Goal: Information Seeking & Learning: Learn about a topic

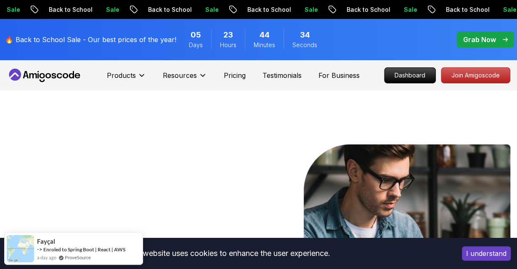
click at [59, 39] on p "🔥 Back to School Sale - Our best prices of the year!" at bounding box center [90, 40] width 171 height 10
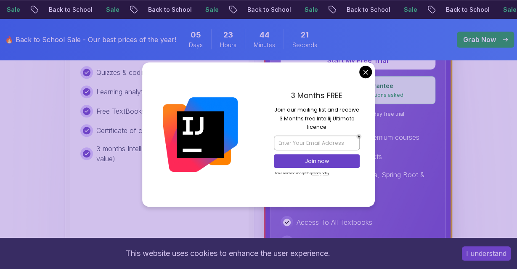
scroll to position [447, 0]
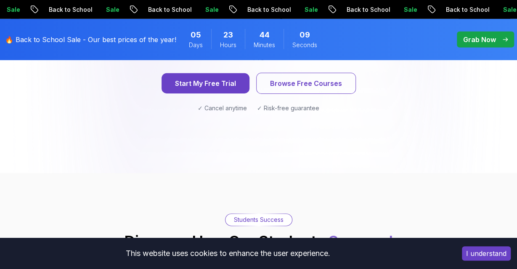
scroll to position [1231, 0]
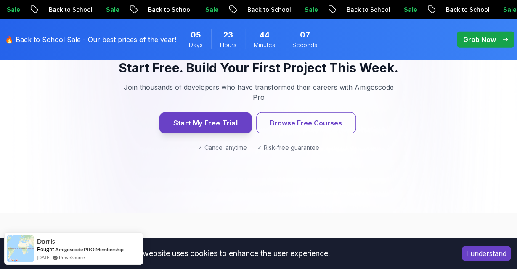
click at [219, 112] on button "Start My Free Trial" at bounding box center [205, 122] width 92 height 21
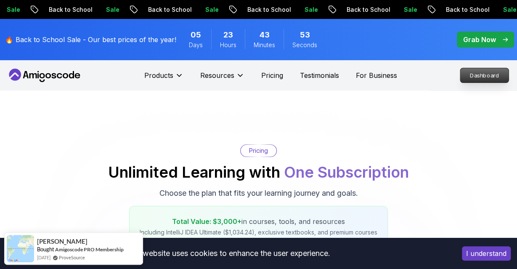
click at [484, 77] on p "Dashboard" at bounding box center [485, 75] width 48 height 14
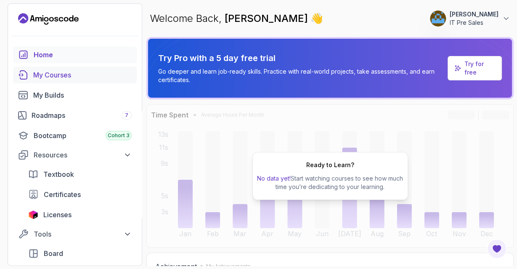
click at [57, 69] on link "My Courses" at bounding box center [75, 75] width 124 height 17
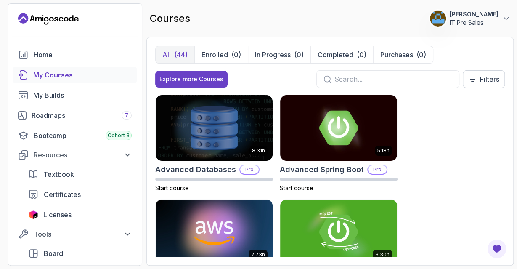
click at [445, 8] on div "courses 0 Points Subramanian Balagopalan IT Pre Sales" at bounding box center [331, 18] width 368 height 30
click at [450, 17] on p "[PERSON_NAME]" at bounding box center [474, 14] width 49 height 8
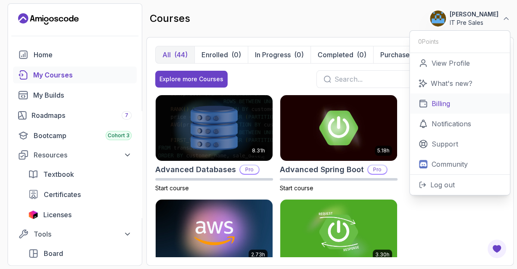
click at [443, 103] on p "Billing" at bounding box center [441, 104] width 19 height 10
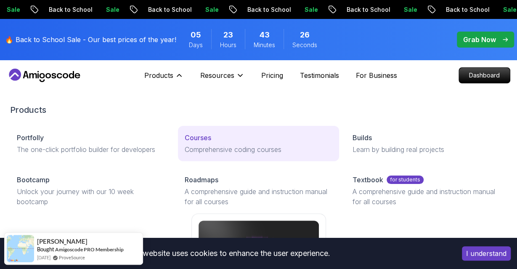
click at [233, 145] on p "Comprehensive coding courses" at bounding box center [259, 149] width 148 height 10
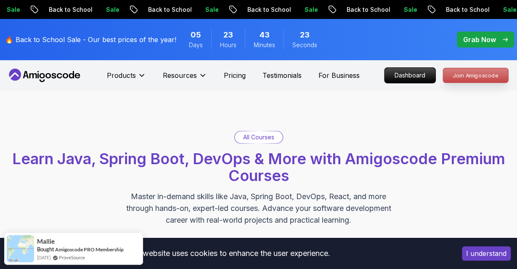
click at [462, 76] on p "Join Amigoscode" at bounding box center [475, 75] width 65 height 14
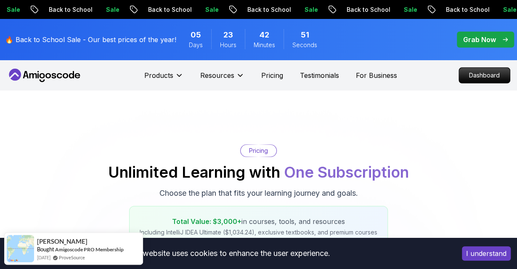
click at [481, 38] on p "Grab Now" at bounding box center [480, 40] width 33 height 10
click at [475, 72] on p "Dashboard" at bounding box center [485, 75] width 48 height 14
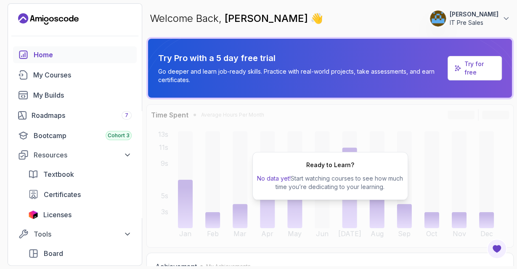
click at [450, 13] on p "[PERSON_NAME]" at bounding box center [474, 14] width 49 height 8
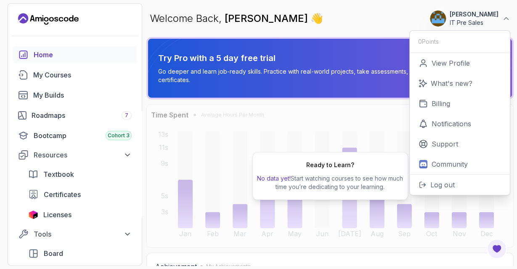
click at [216, 99] on div "Try Pro with a 5 day free trial Go deeper and learn job-ready skills. Practice …" at bounding box center [331, 68] width 368 height 62
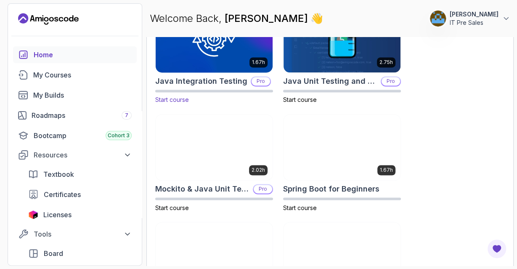
scroll to position [612, 0]
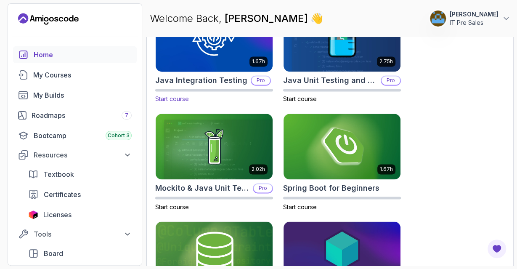
click at [208, 49] on img at bounding box center [214, 39] width 123 height 69
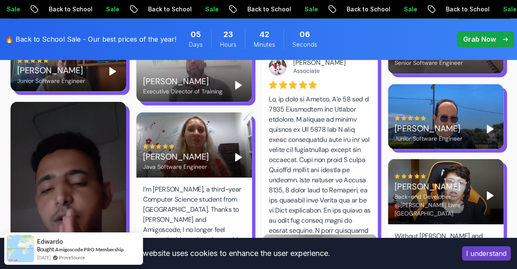
scroll to position [2245, 0]
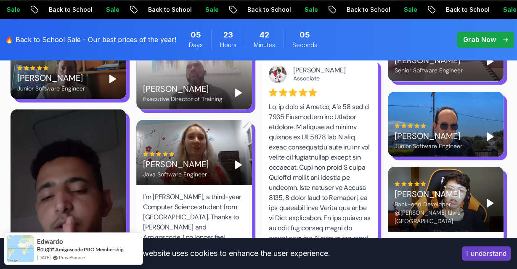
click at [110, 40] on p "🔥 Back to School Sale - Our best prices of the year!" at bounding box center [90, 40] width 171 height 10
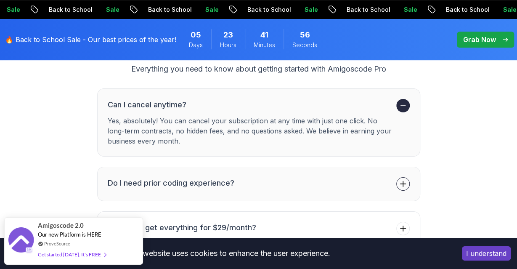
scroll to position [3341, 0]
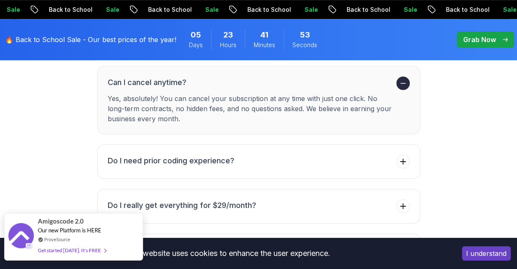
click at [66, 232] on span "Our new Platform is HERE" at bounding box center [70, 230] width 64 height 7
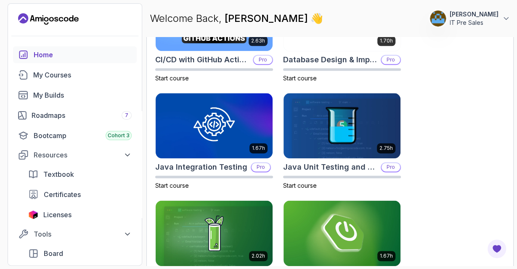
scroll to position [672, 0]
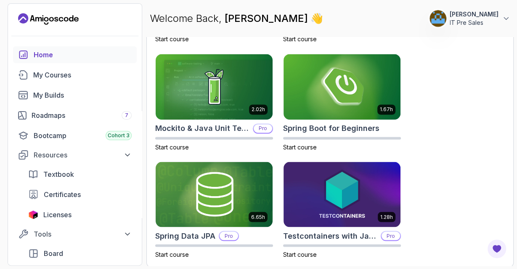
click at [430, 18] on img at bounding box center [438, 18] width 17 height 17
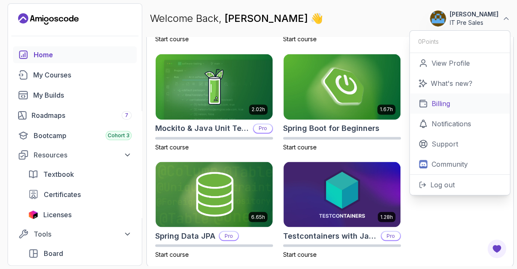
click at [445, 105] on p "Billing" at bounding box center [441, 104] width 19 height 10
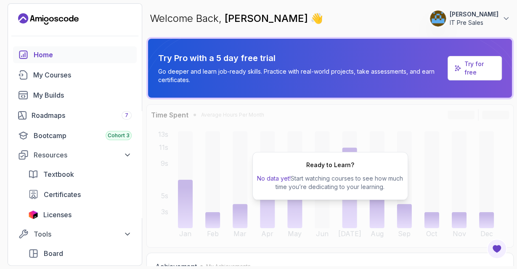
click at [450, 20] on p "IT Pre Sales" at bounding box center [474, 23] width 49 height 8
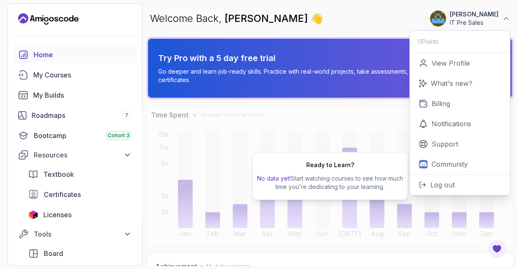
click at [323, 20] on span "👋" at bounding box center [317, 18] width 13 height 13
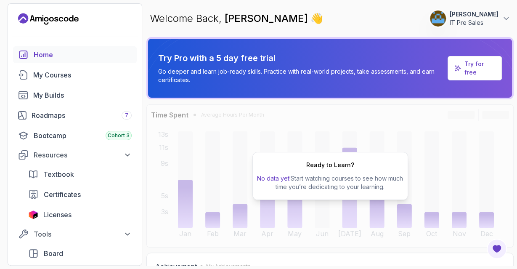
click at [453, 19] on p "IT Pre Sales" at bounding box center [474, 23] width 49 height 8
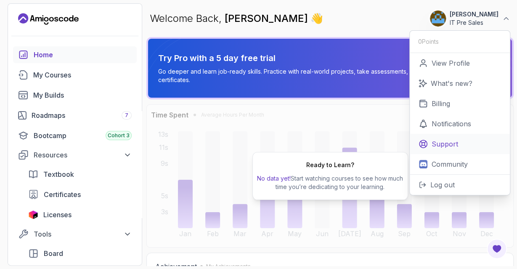
click at [447, 139] on p "Support" at bounding box center [445, 144] width 27 height 10
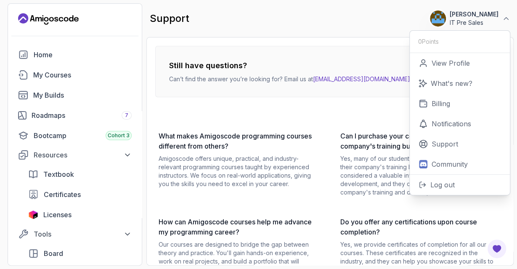
click at [183, 123] on div "Still have questions? Can’t find the answer you’re looking for? Email us at [EM…" at bounding box center [330, 249] width 350 height 407
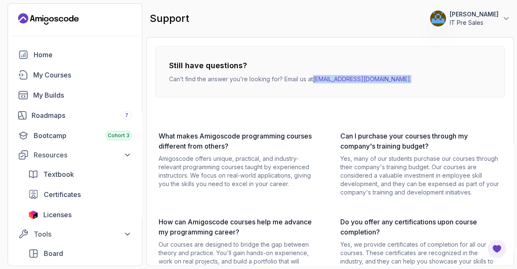
drag, startPoint x: 388, startPoint y: 79, endPoint x: 315, endPoint y: 87, distance: 73.3
click at [315, 87] on div "Still have questions? Can’t find the answer you’re looking for? Email us at [EM…" at bounding box center [330, 71] width 350 height 51
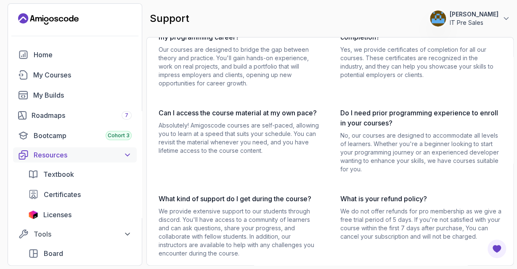
click at [74, 156] on div "Resources" at bounding box center [83, 155] width 98 height 10
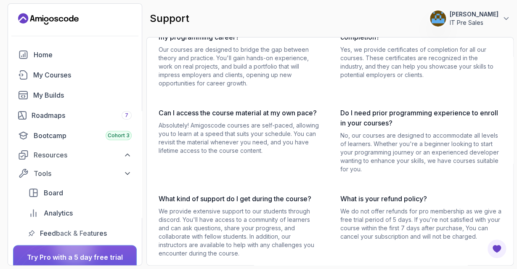
click at [73, 234] on div at bounding box center [74, 245] width 40 height 40
click at [40, 101] on link "My Builds" at bounding box center [75, 95] width 124 height 17
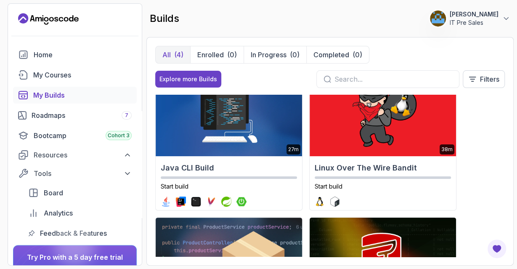
scroll to position [24, 0]
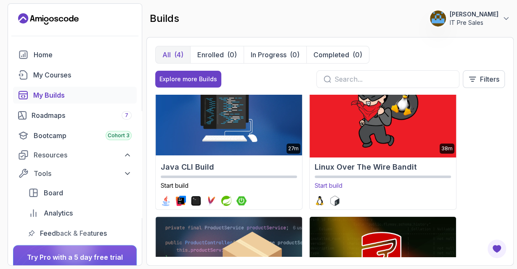
click at [373, 131] on img at bounding box center [383, 113] width 154 height 88
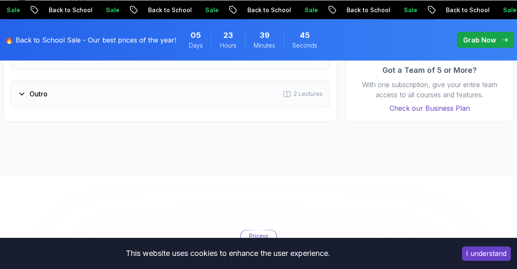
scroll to position [1184, 0]
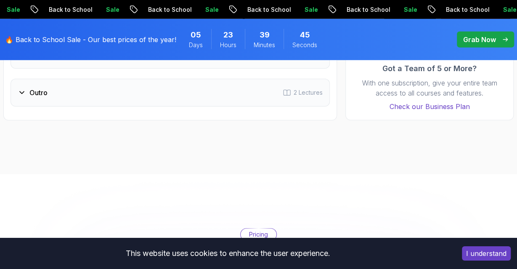
click at [81, 107] on div "Course Curriculum 3 Sections 22 Lectures 39 minutes of content Intro 2 Lectures…" at bounding box center [170, 13] width 334 height 216
click at [80, 99] on div "Outro 2 Lectures" at bounding box center [171, 93] width 320 height 28
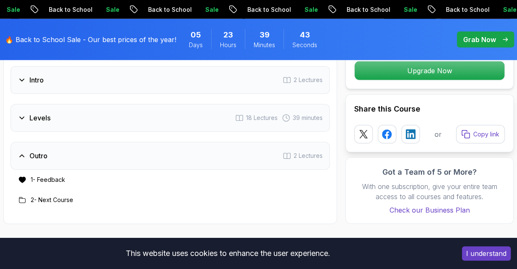
scroll to position [1079, 0]
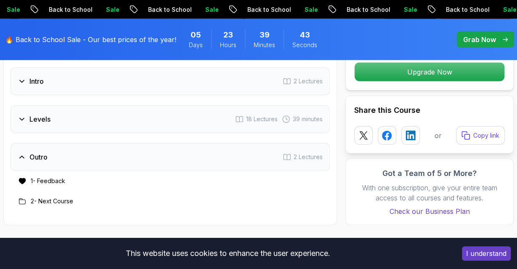
click at [55, 124] on div "Levels 18 Lectures 39 minutes" at bounding box center [171, 119] width 320 height 28
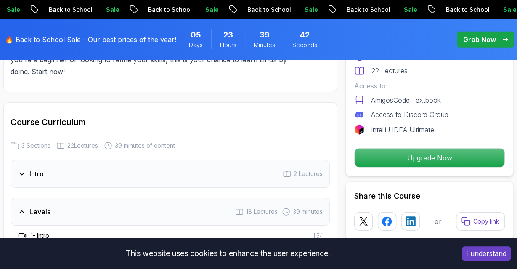
scroll to position [985, 0]
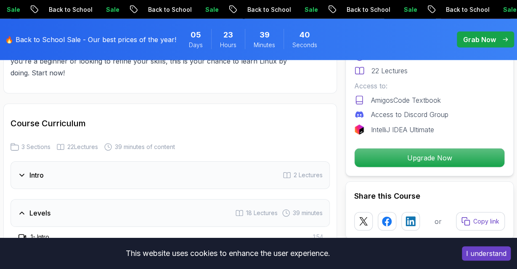
click at [37, 185] on div "Intro 2 Lectures" at bounding box center [171, 175] width 320 height 28
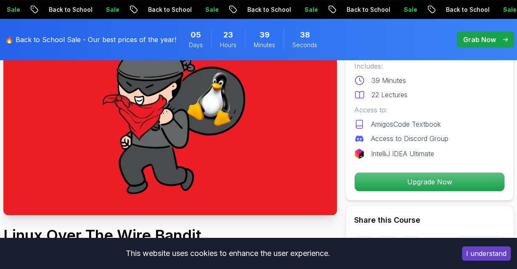
scroll to position [0, 0]
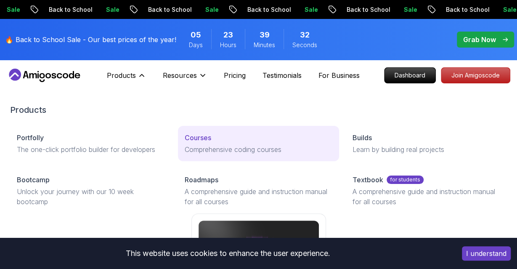
click at [207, 139] on p "Courses" at bounding box center [198, 138] width 27 height 10
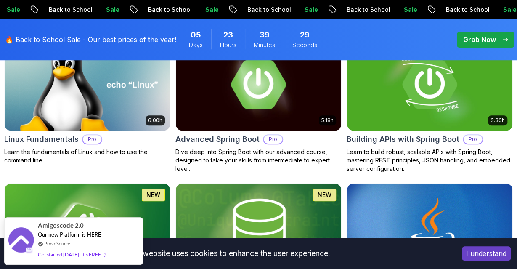
scroll to position [318, 0]
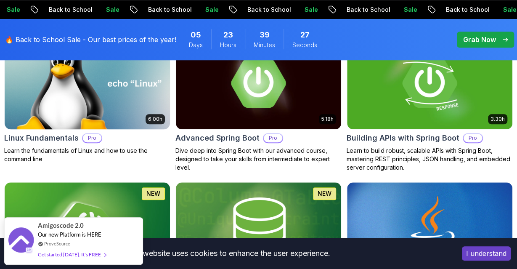
click at [101, 103] on img at bounding box center [87, 82] width 174 height 97
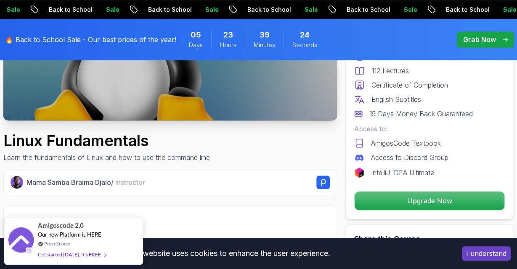
scroll to position [179, 0]
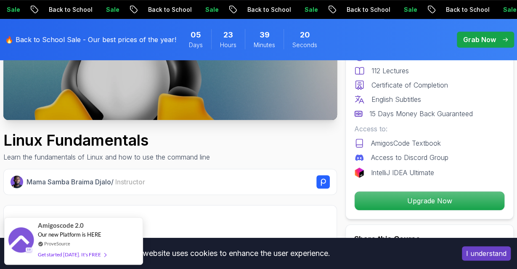
click at [484, 35] on p "Grab Now" at bounding box center [480, 40] width 33 height 10
